Goal: Task Accomplishment & Management: Use online tool/utility

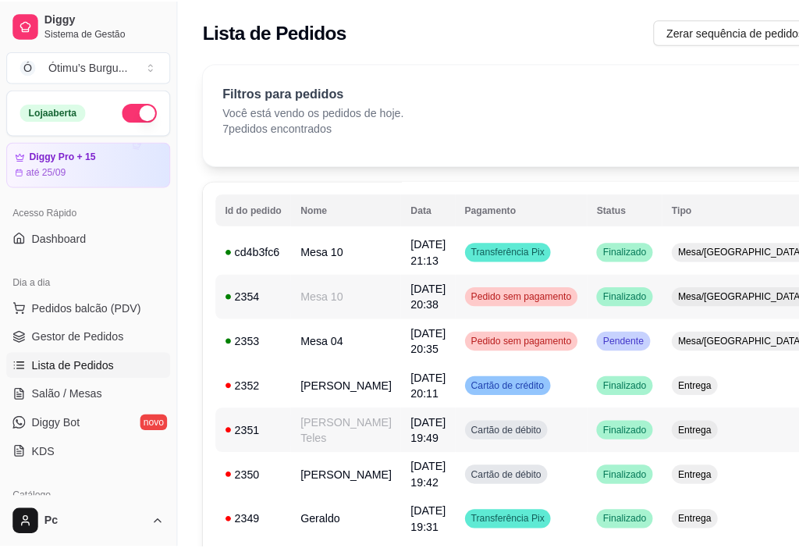
scroll to position [0, 152]
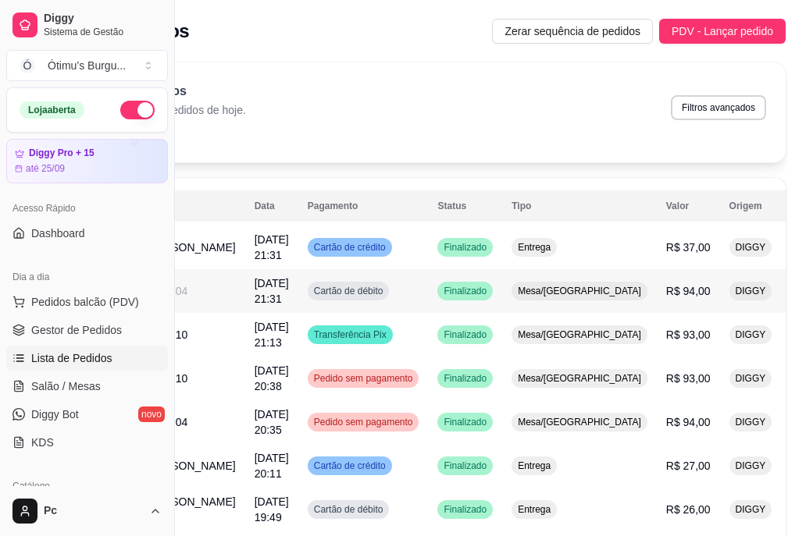
click at [666, 285] on span "R$ 94,00" at bounding box center [688, 291] width 44 height 12
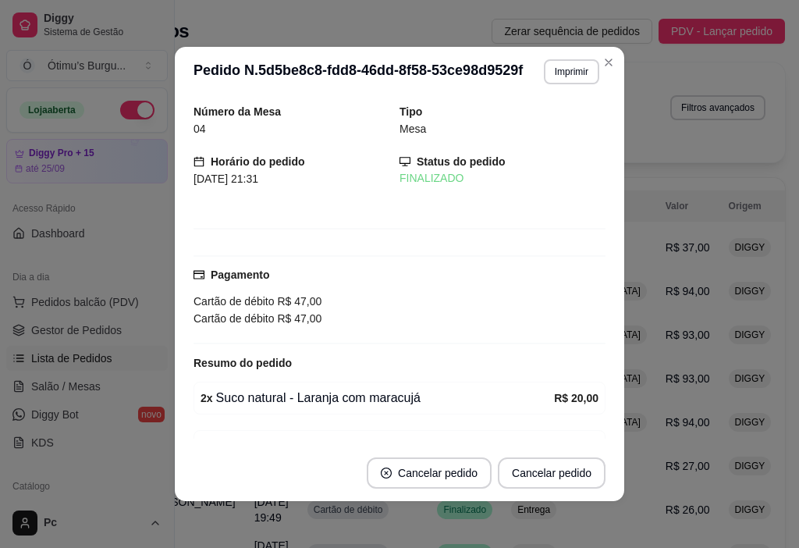
scroll to position [131, 0]
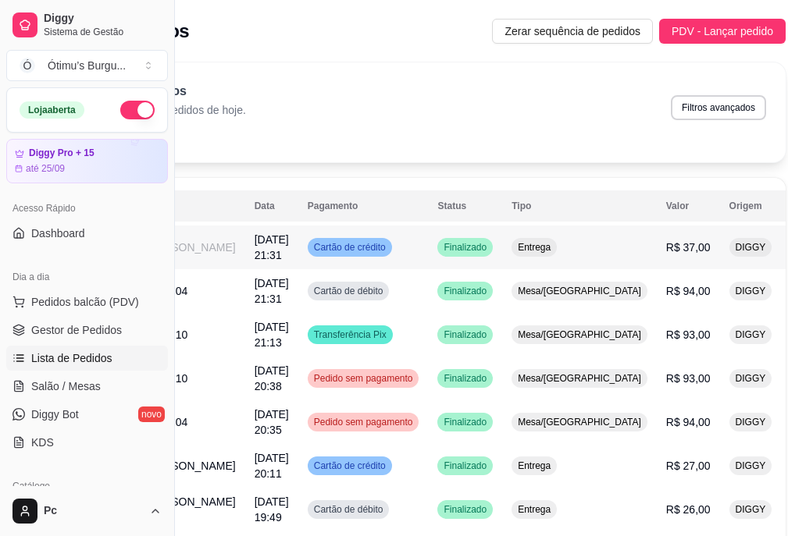
click at [514, 252] on span "Entrega" at bounding box center [533, 247] width 39 height 12
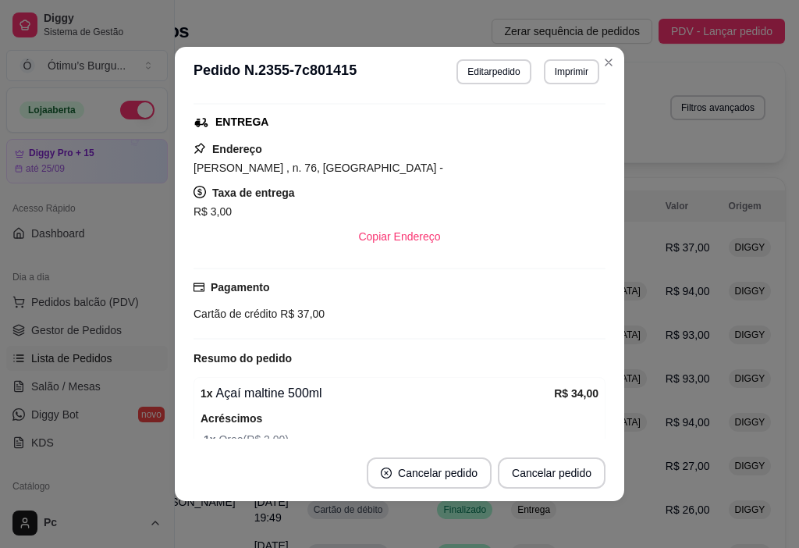
scroll to position [47, 0]
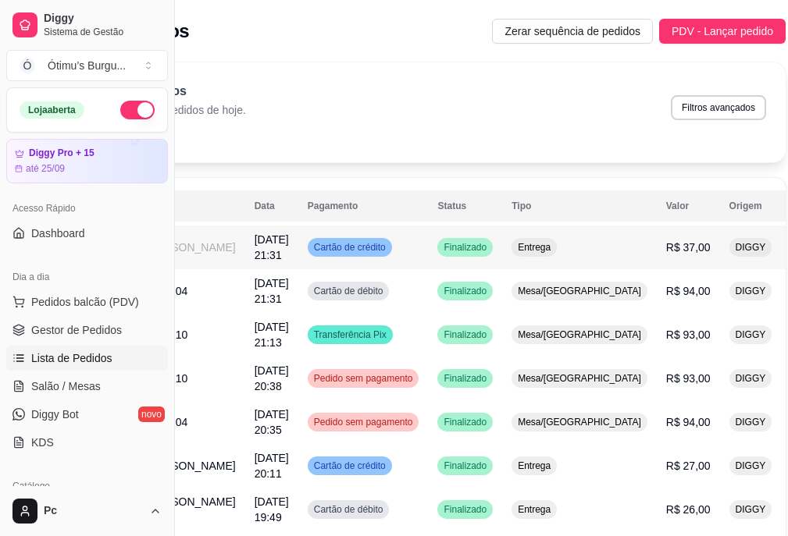
click at [699, 315] on button "IMPRESSORA" at bounding box center [710, 317] width 82 height 24
click at [688, 310] on button "IMPRESSORA" at bounding box center [710, 317] width 84 height 25
click at [428, 340] on td "Finalizado" at bounding box center [465, 335] width 74 height 44
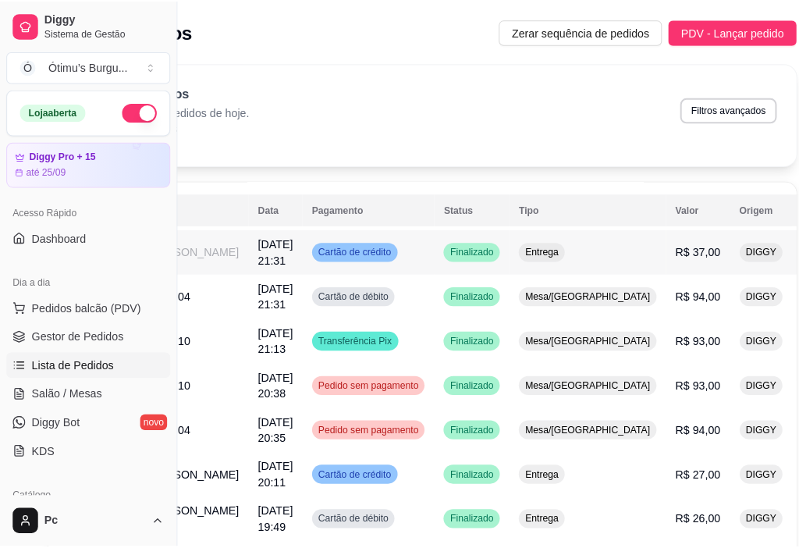
scroll to position [78, 152]
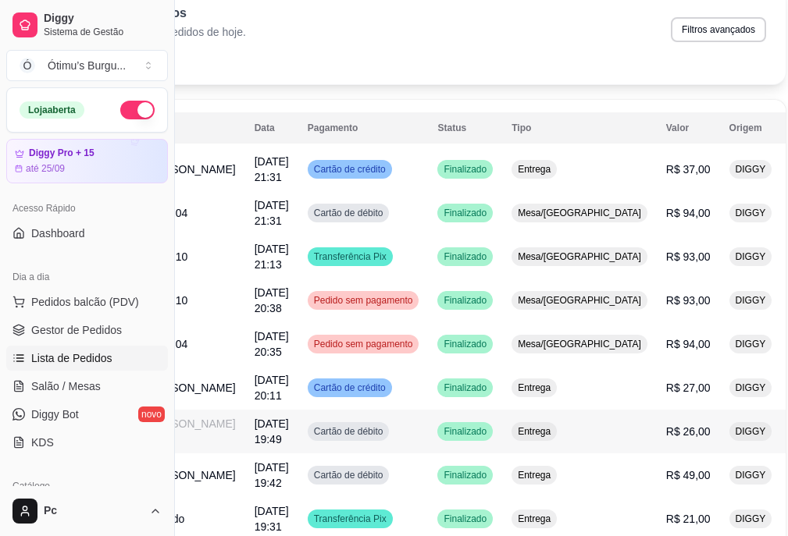
click at [440, 391] on span "Finalizado" at bounding box center [464, 388] width 49 height 12
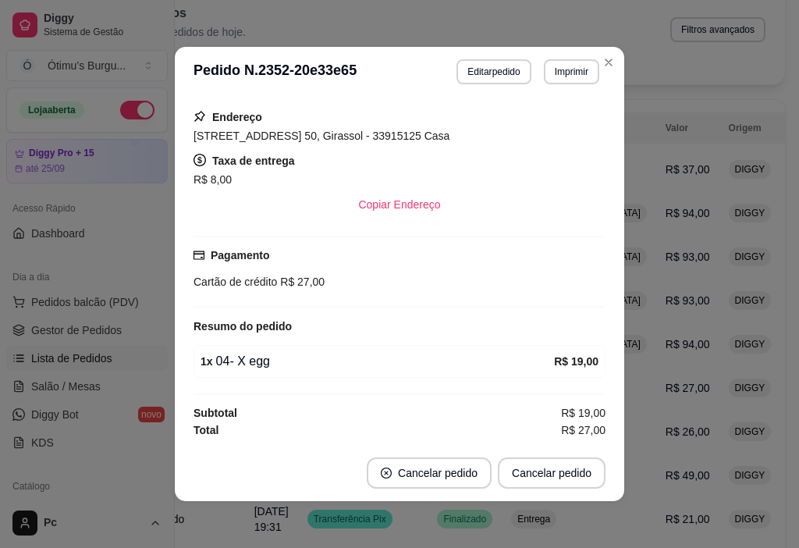
scroll to position [0, 0]
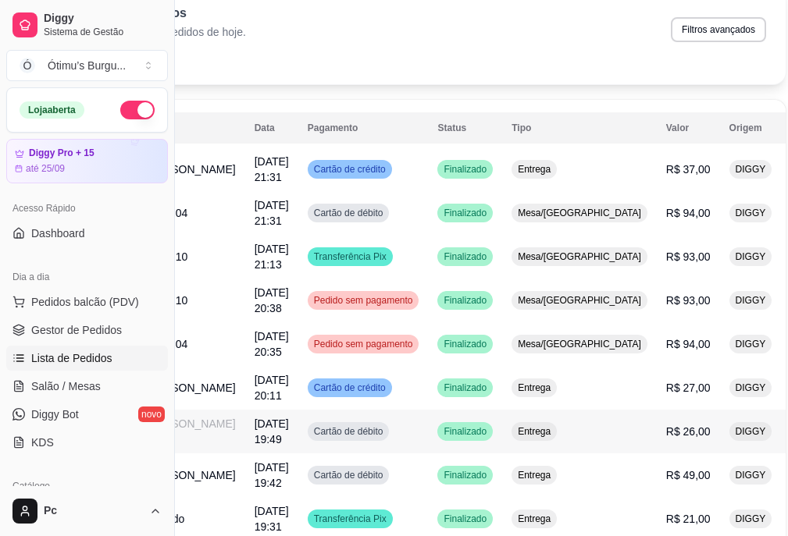
click at [689, 506] on button "IMPRESSORA" at bounding box center [710, 509] width 84 height 25
click at [311, 482] on span "Cartão de débito" at bounding box center [349, 475] width 76 height 12
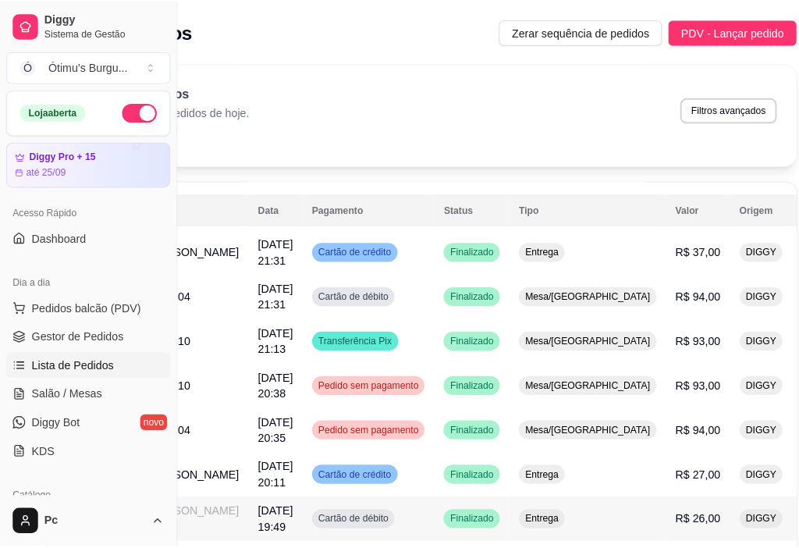
scroll to position [78, 152]
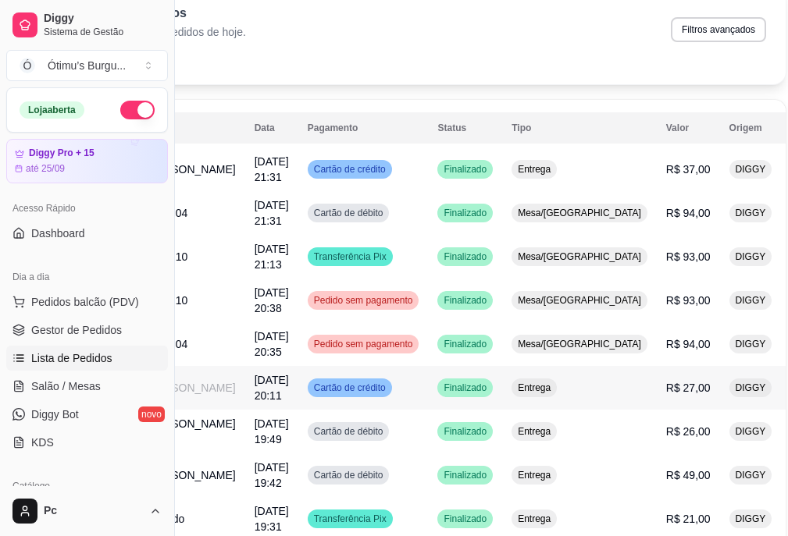
click at [666, 382] on span "R$ 27,00" at bounding box center [688, 388] width 44 height 12
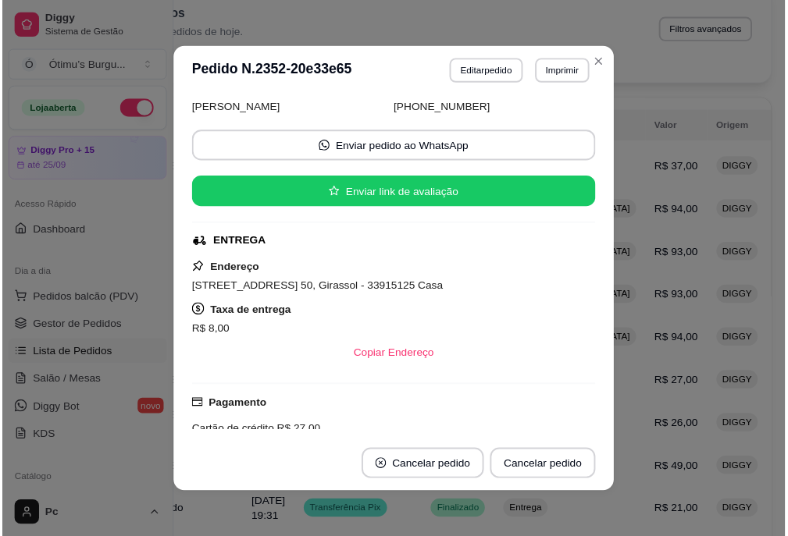
scroll to position [0, 0]
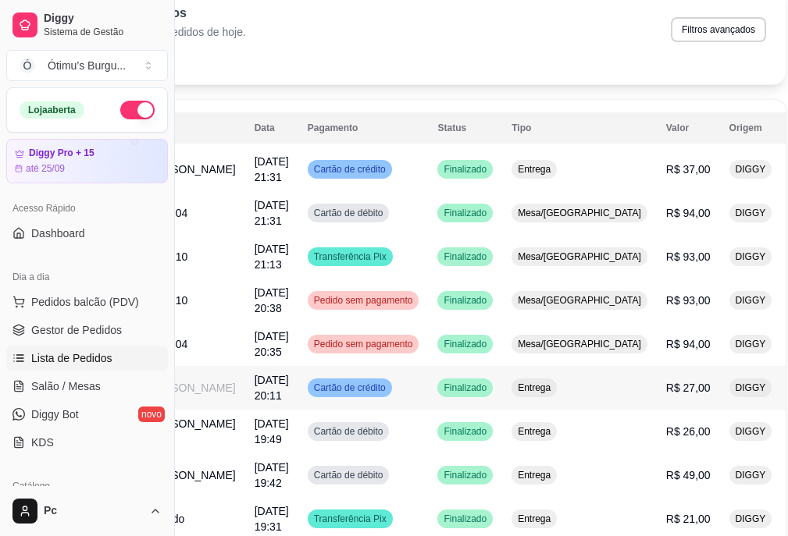
click at [703, 458] on button "IMPRESSORA" at bounding box center [710, 458] width 84 height 25
click at [702, 449] on button "IMPRESSORA" at bounding box center [710, 458] width 84 height 25
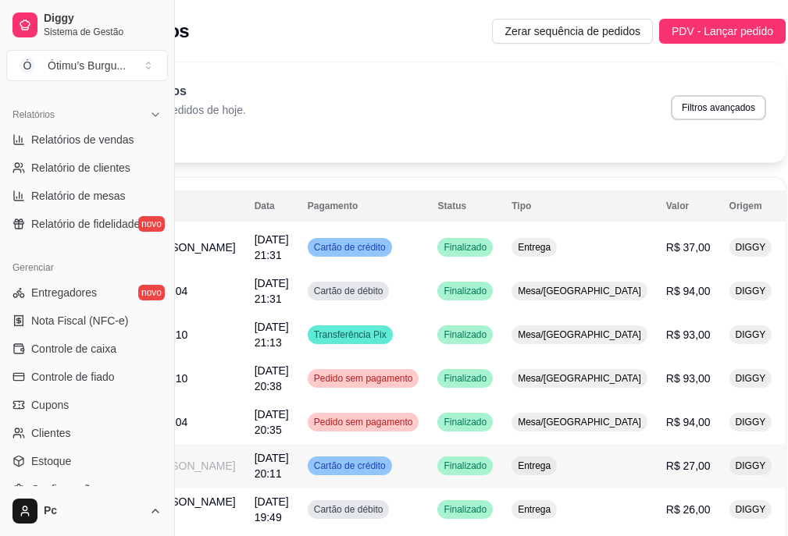
scroll to position [546, 0]
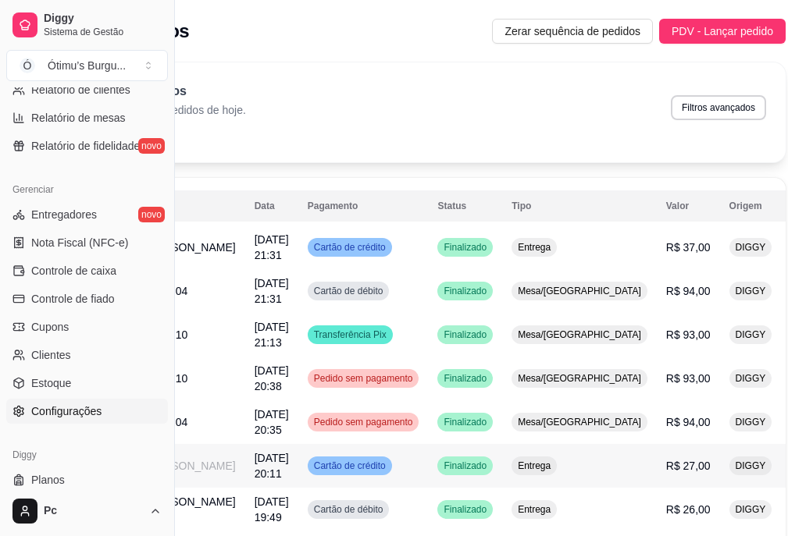
click at [86, 408] on span "Configurações" at bounding box center [66, 412] width 70 height 16
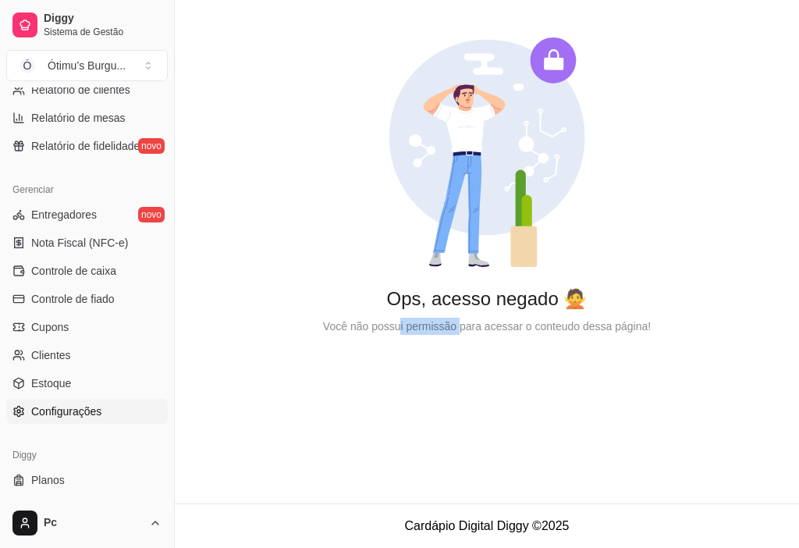
drag, startPoint x: 403, startPoint y: 329, endPoint x: 473, endPoint y: 322, distance: 70.7
click at [473, 322] on div "Você não possui permissão para acessar o conteudo dessa página!" at bounding box center [487, 326] width 575 height 17
click at [455, 376] on main "Ops, acesso negado 🙅 Você não possui permissão para acessar o conteudo dessa pá…" at bounding box center [487, 252] width 625 height 504
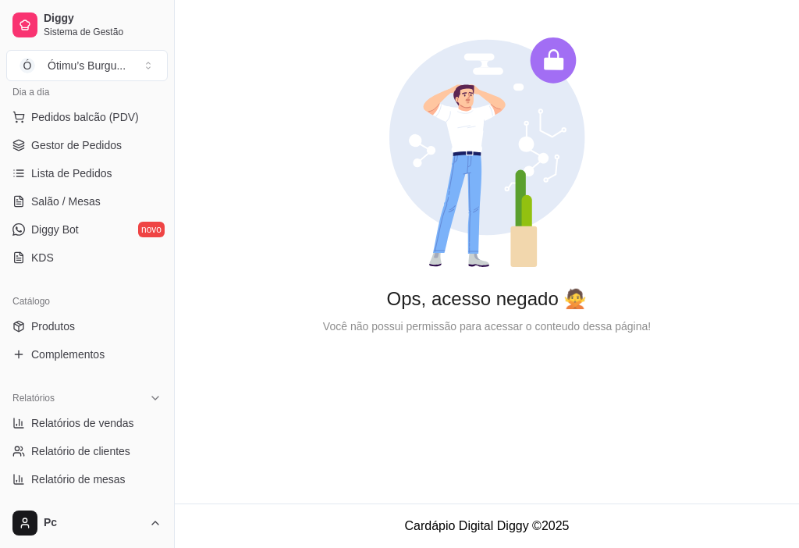
scroll to position [107, 0]
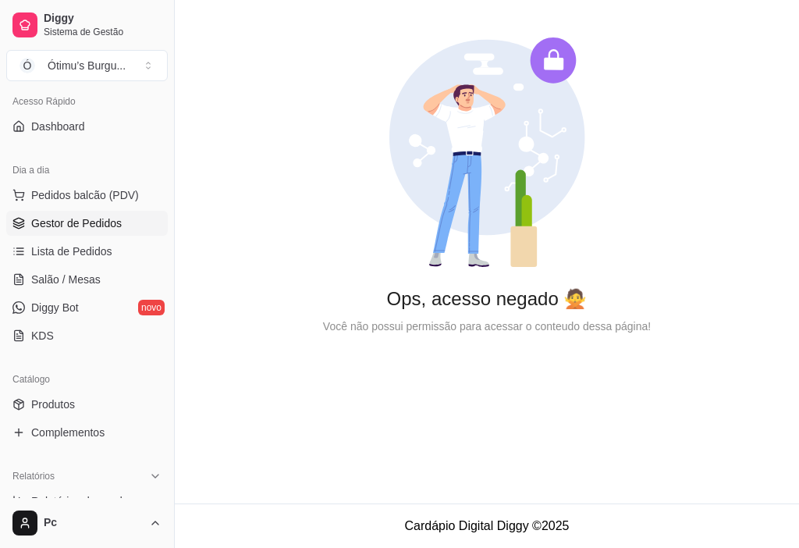
click at [96, 226] on span "Gestor de Pedidos" at bounding box center [76, 223] width 91 height 16
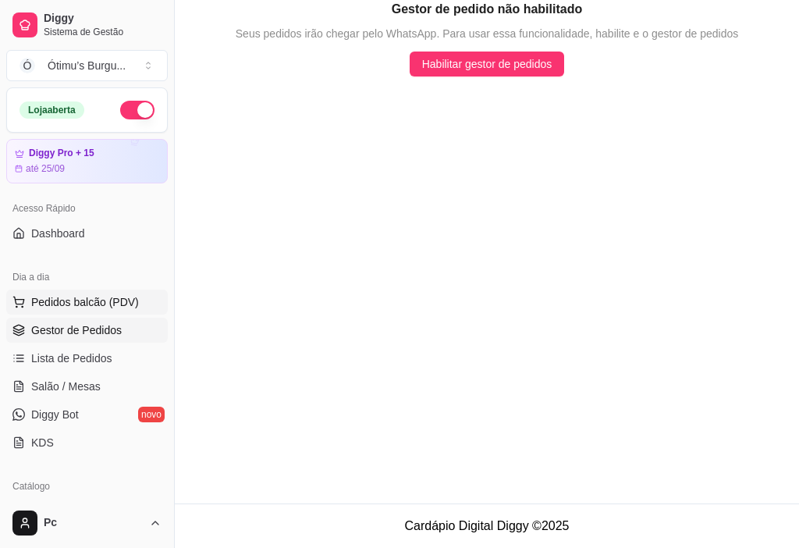
click at [98, 295] on span "Pedidos balcão (PDV)" at bounding box center [85, 302] width 108 height 16
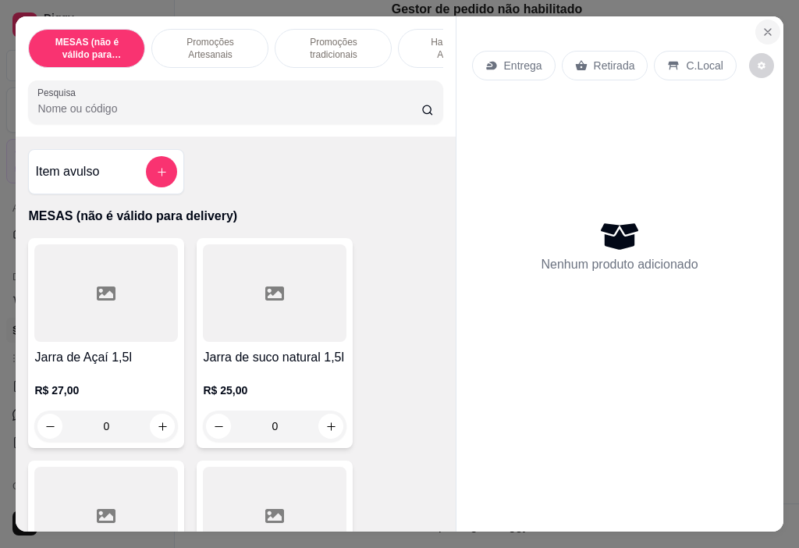
click at [762, 27] on icon "Close" at bounding box center [768, 32] width 12 height 12
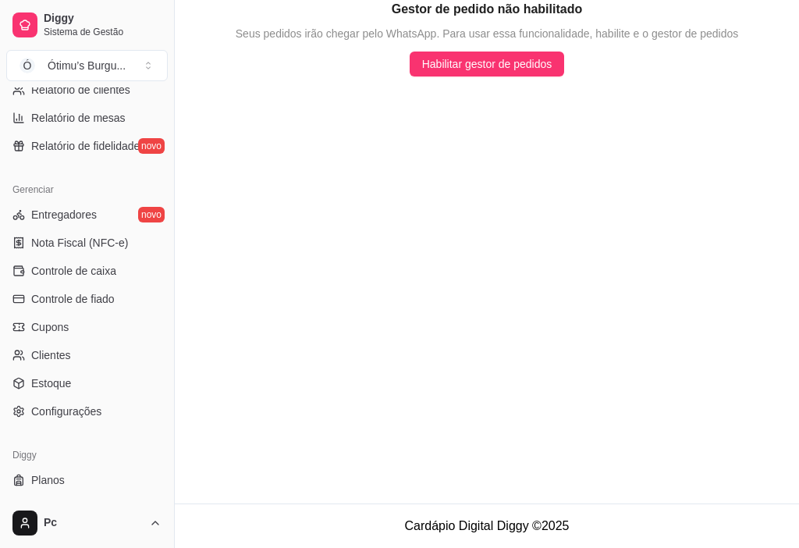
scroll to position [575, 0]
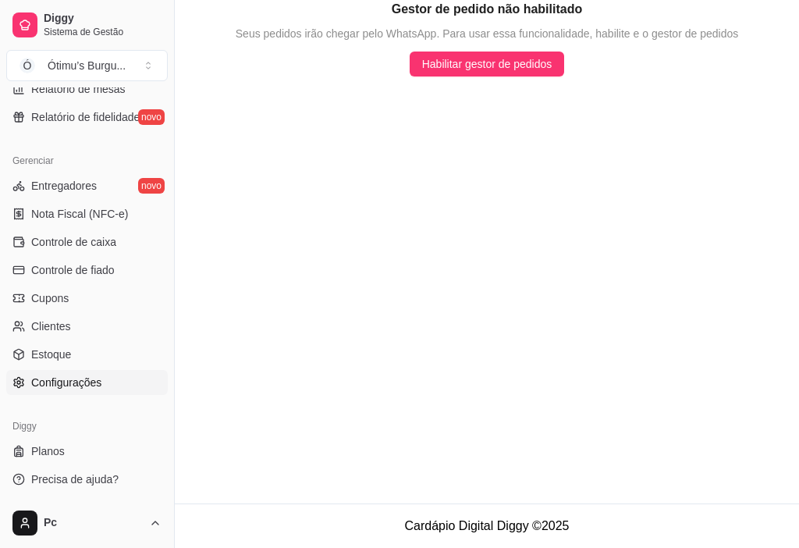
click at [80, 383] on span "Configurações" at bounding box center [66, 383] width 70 height 16
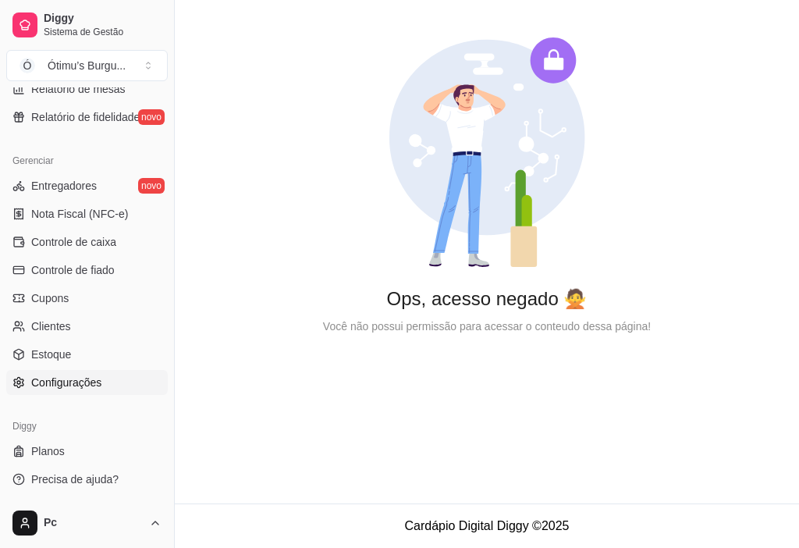
drag, startPoint x: 401, startPoint y: 333, endPoint x: 464, endPoint y: 333, distance: 62.5
click at [444, 333] on div "Você não possui permissão para acessar o conteudo dessa página!" at bounding box center [487, 326] width 575 height 17
click at [365, 409] on main "Ops, acesso negado 🙅 Você não possui permissão para acessar o conteudo dessa pá…" at bounding box center [487, 252] width 625 height 504
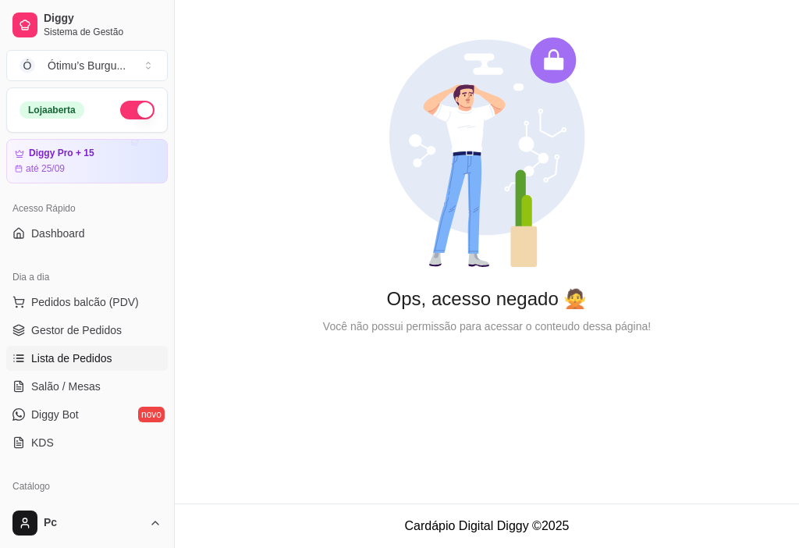
click at [97, 363] on span "Lista de Pedidos" at bounding box center [71, 359] width 81 height 16
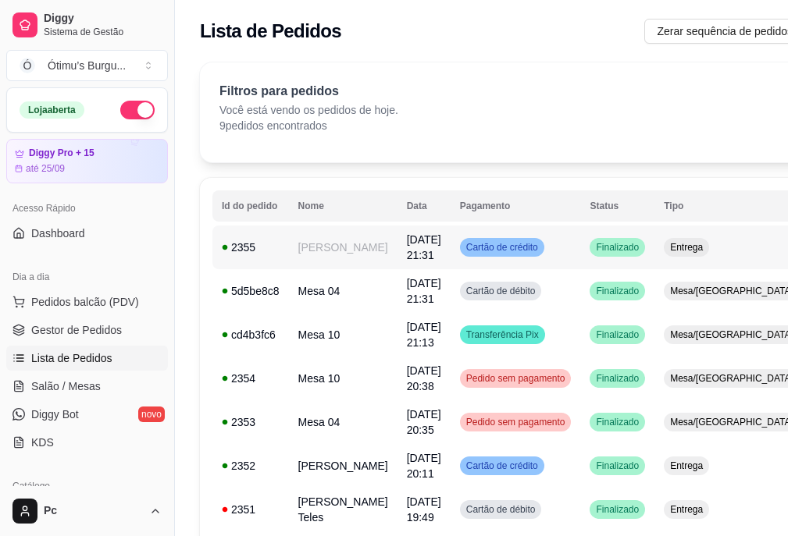
click at [471, 246] on span "Cartão de crédito" at bounding box center [502, 247] width 78 height 12
click at [511, 246] on div "Cartão de crédito" at bounding box center [502, 247] width 84 height 19
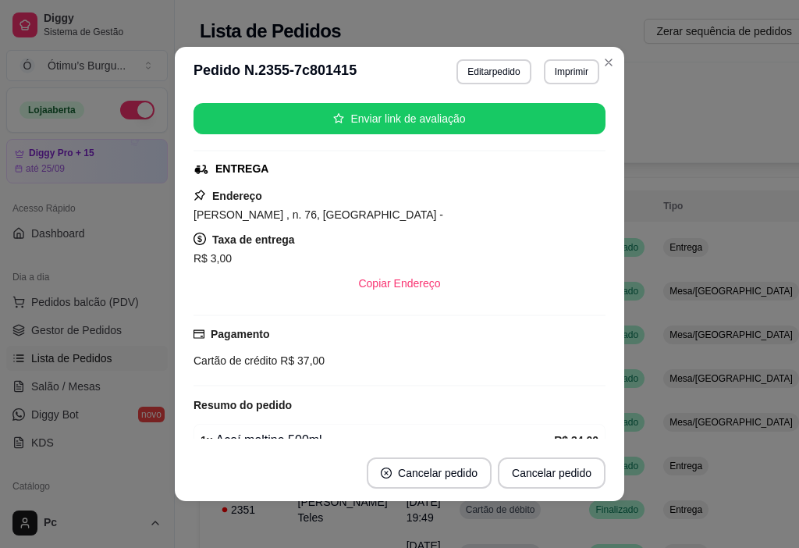
scroll to position [234, 0]
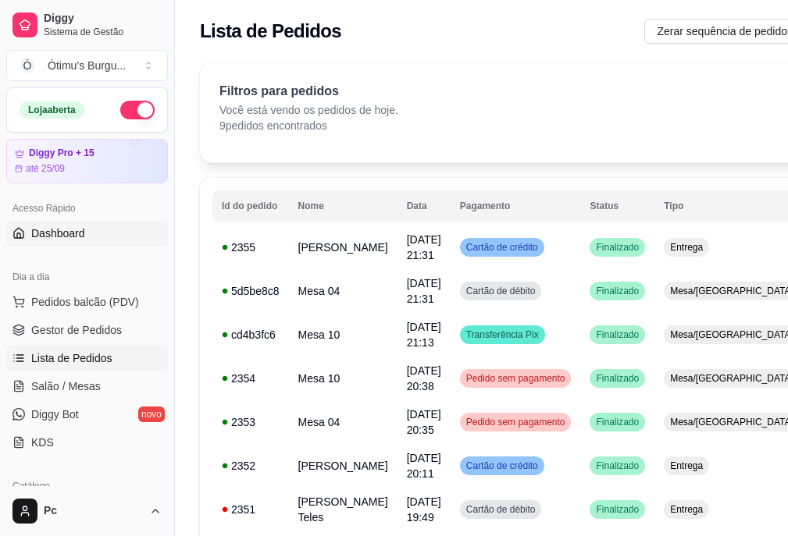
click at [65, 230] on span "Dashboard" at bounding box center [58, 234] width 54 height 16
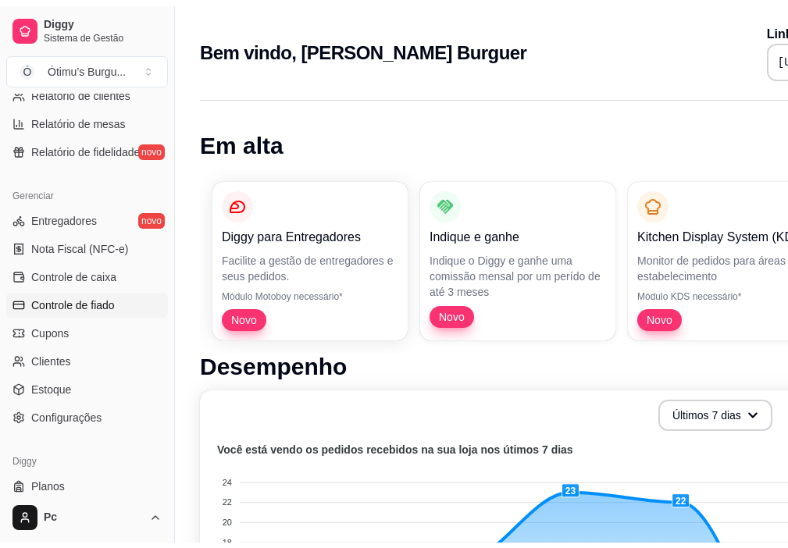
scroll to position [575, 0]
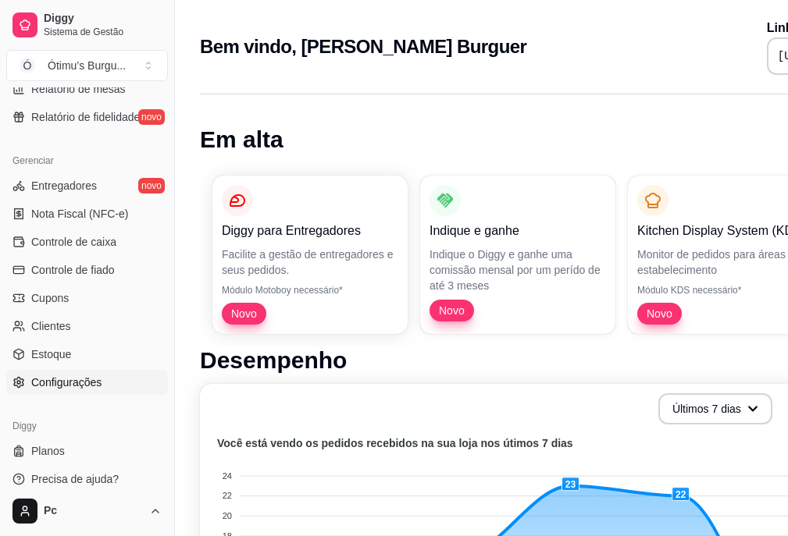
click at [85, 376] on span "Configurações" at bounding box center [66, 383] width 70 height 16
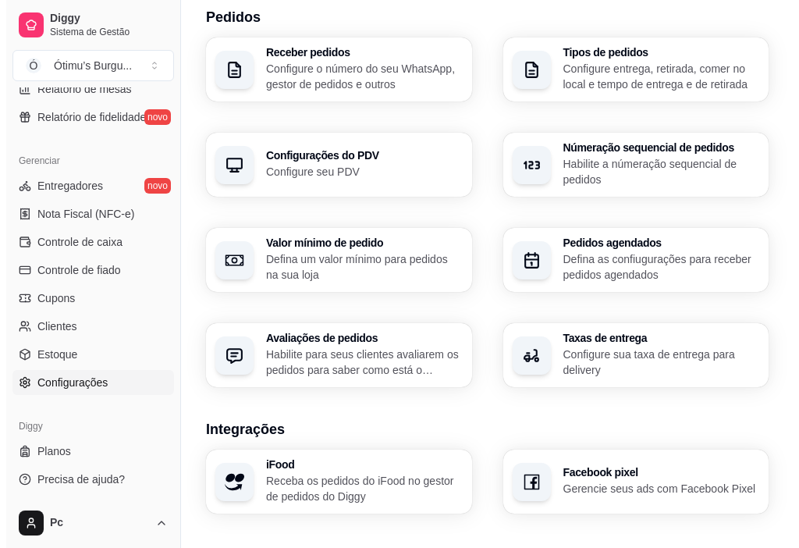
scroll to position [603, 0]
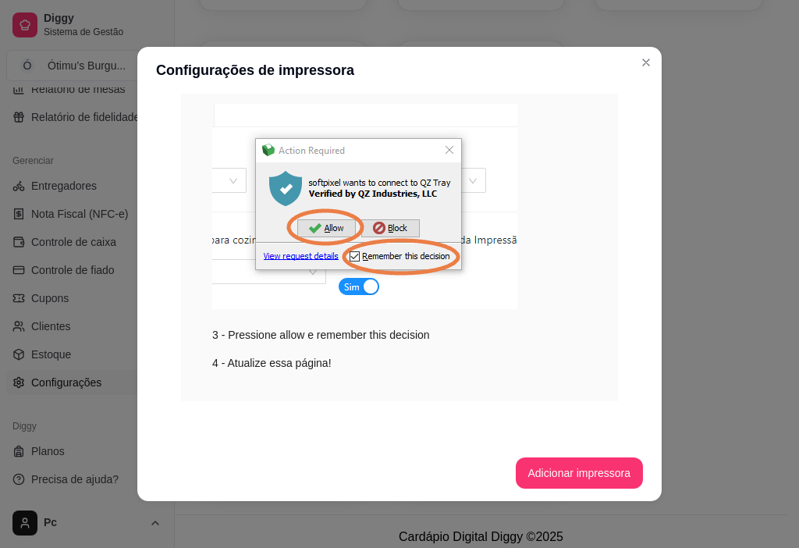
scroll to position [3, 0]
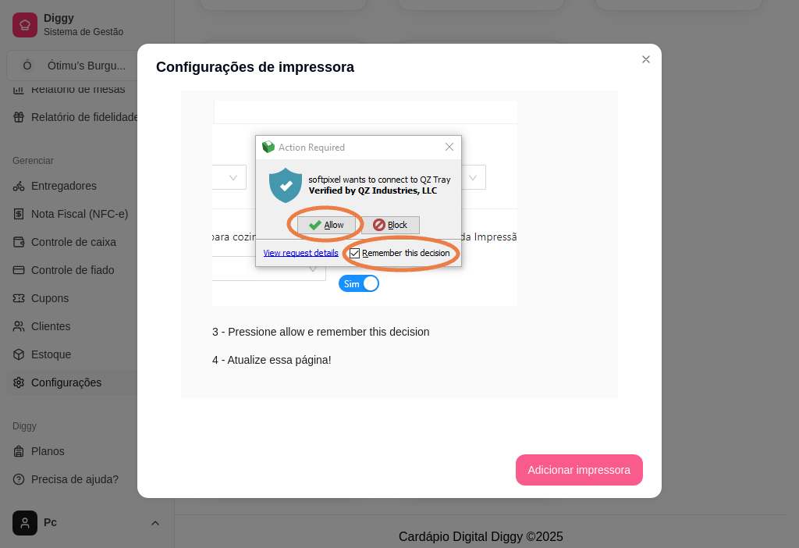
click at [570, 464] on button "Adicionar impressora" at bounding box center [580, 469] width 128 height 31
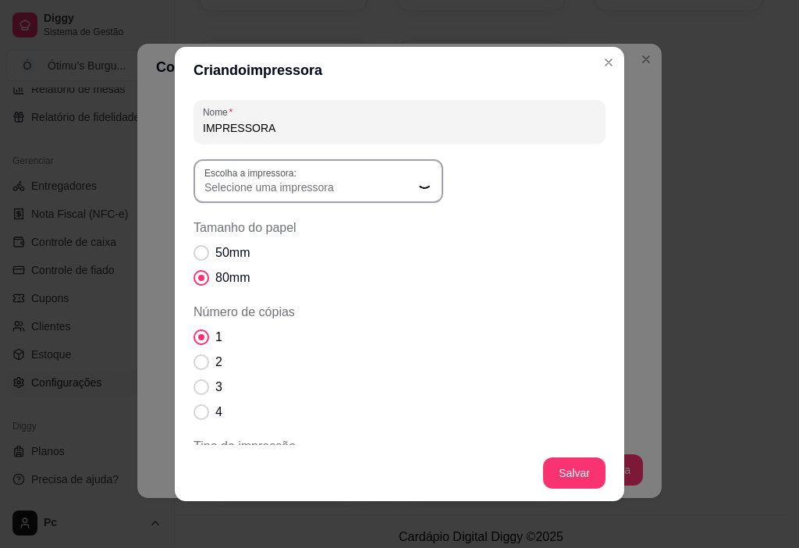
click at [417, 184] on icon "Loading" at bounding box center [425, 181] width 16 height 16
click at [420, 183] on icon "button" at bounding box center [426, 181] width 12 height 12
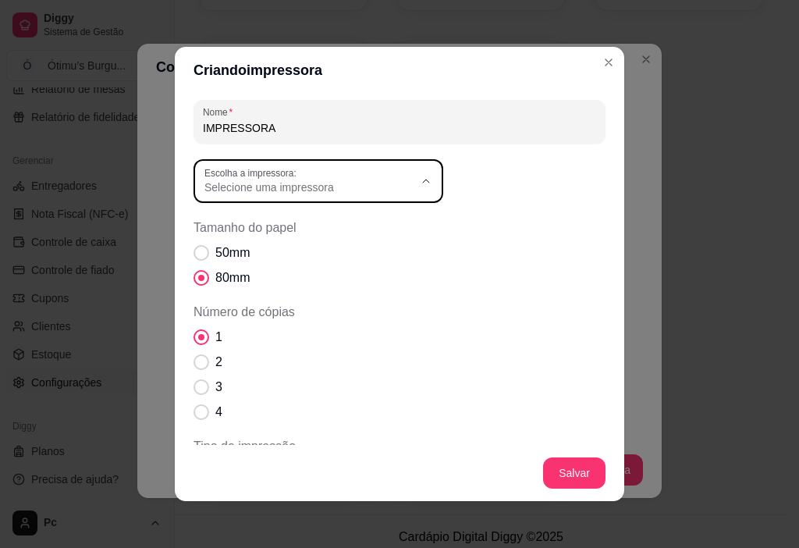
click at [276, 278] on span "ELGIN i8" at bounding box center [305, 276] width 201 height 15
type input "ELGIN i8"
select select "ELGIN i8"
click at [200, 365] on span "Número de cópias" at bounding box center [202, 362] width 16 height 16
click at [200, 365] on input "2" at bounding box center [198, 370] width 10 height 10
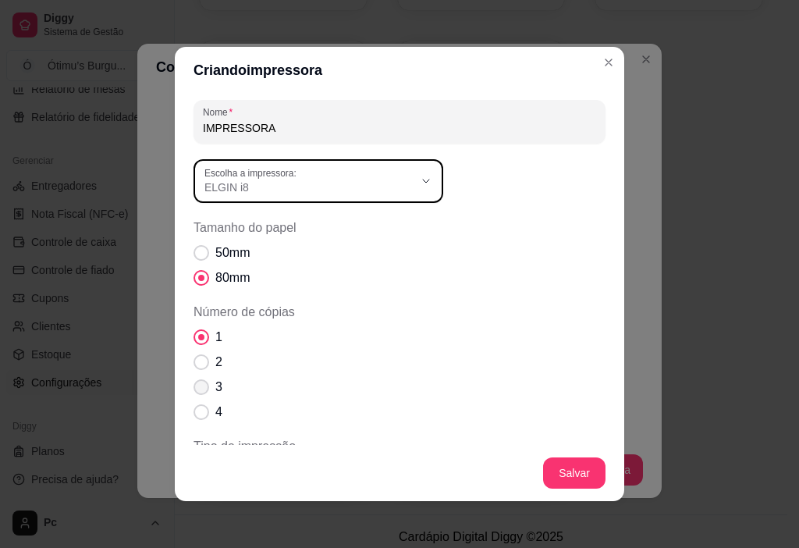
radio input "true"
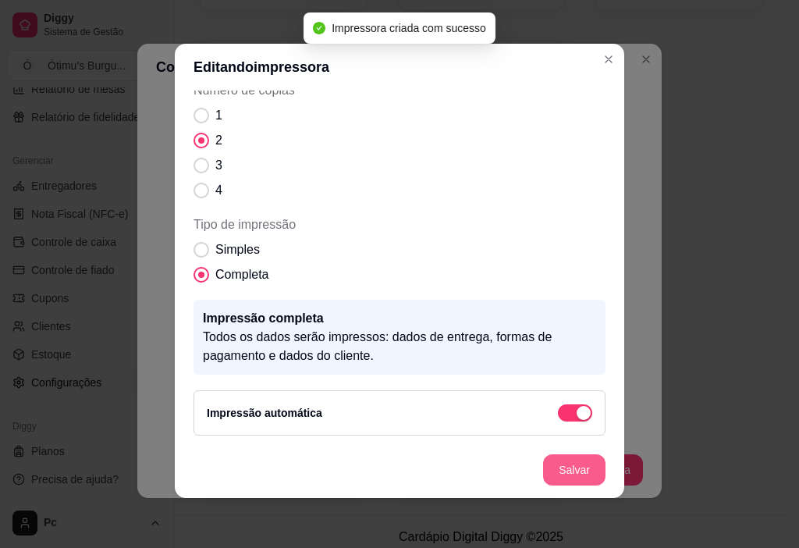
scroll to position [648, 0]
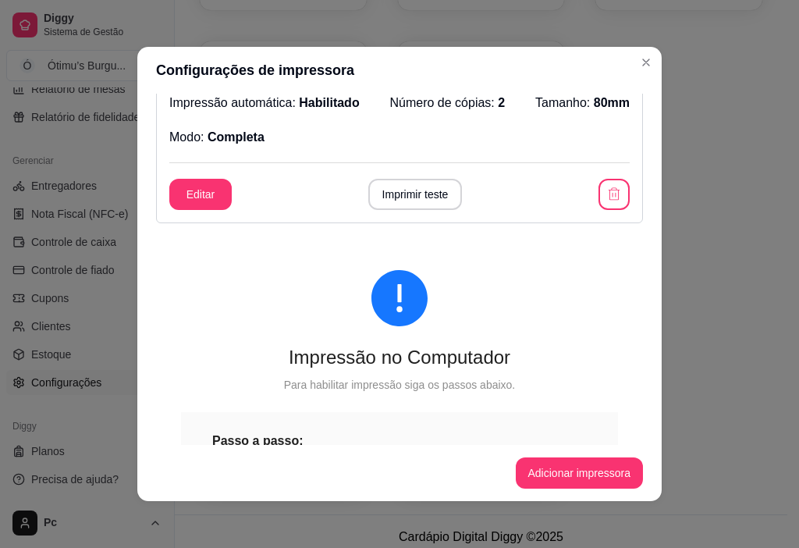
scroll to position [0, 0]
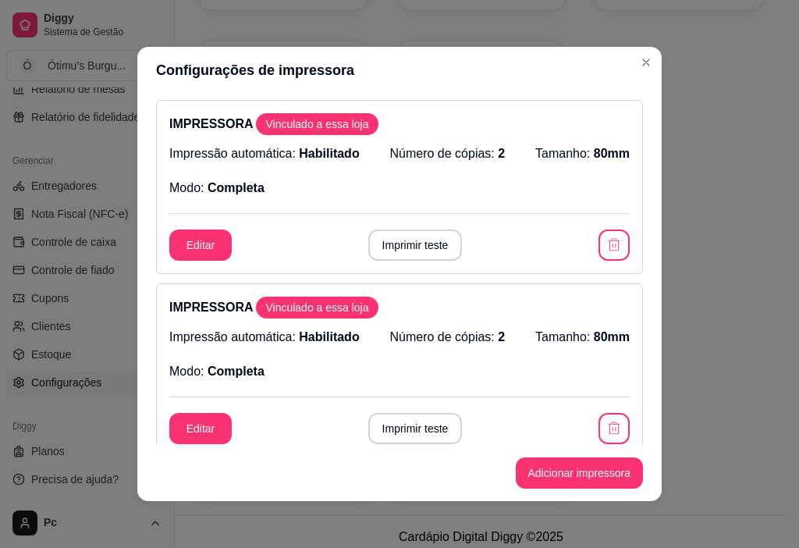
click at [381, 187] on div "Impressão automática: Habilitado Número de cópias: 2 Tamanho: 80mm Modo: Comple…" at bounding box center [399, 170] width 461 height 53
click at [180, 259] on button "Editar" at bounding box center [200, 245] width 62 height 31
click at [208, 436] on button "Editar" at bounding box center [200, 428] width 62 height 31
click at [607, 248] on icon "button" at bounding box center [614, 244] width 15 height 15
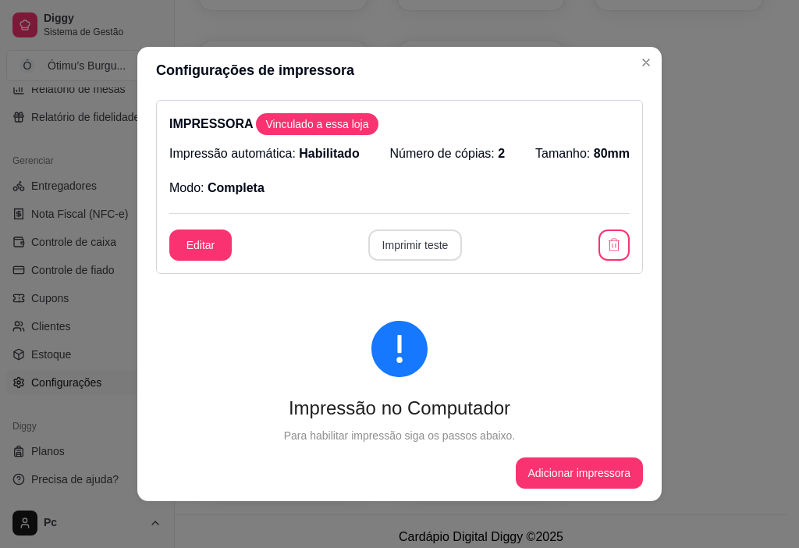
click at [429, 247] on button "Imprimir teste" at bounding box center [415, 245] width 94 height 31
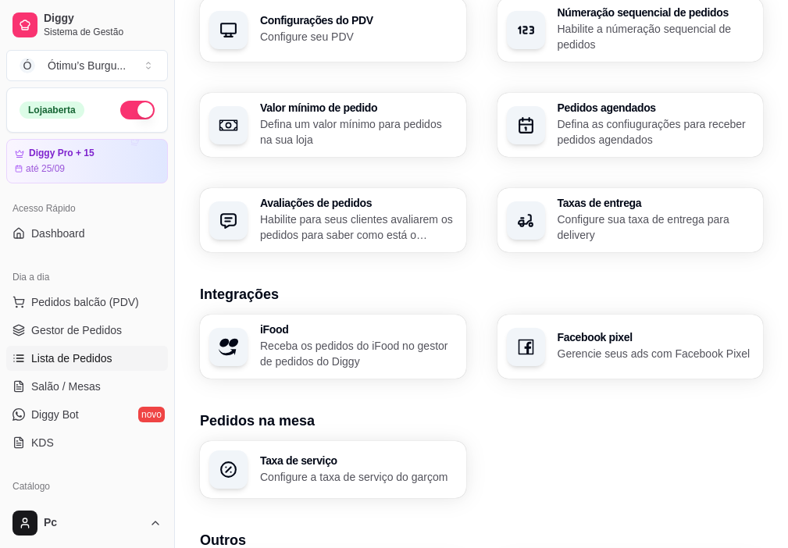
click at [94, 365] on span "Lista de Pedidos" at bounding box center [71, 359] width 81 height 16
